Goal: Transaction & Acquisition: Purchase product/service

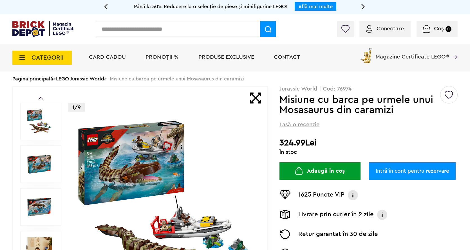
click at [75, 78] on link "LEGO Jurassic World" at bounding box center [80, 78] width 48 height 5
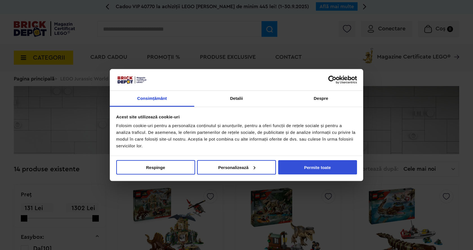
click at [327, 169] on button "Permite toate" at bounding box center [317, 167] width 79 height 14
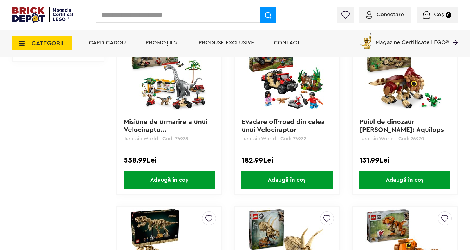
scroll to position [197, 0]
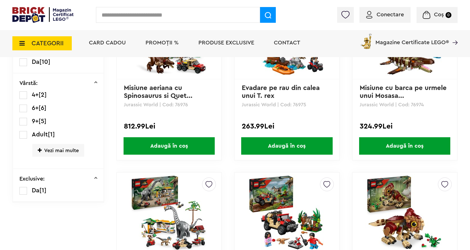
click at [30, 110] on li "6+ [6]" at bounding box center [58, 108] width 78 height 8
drag, startPoint x: 24, startPoint y: 109, endPoint x: 41, endPoint y: 113, distance: 17.3
click at [24, 109] on label at bounding box center [23, 109] width 8 height 8
